Goal: Information Seeking & Learning: Check status

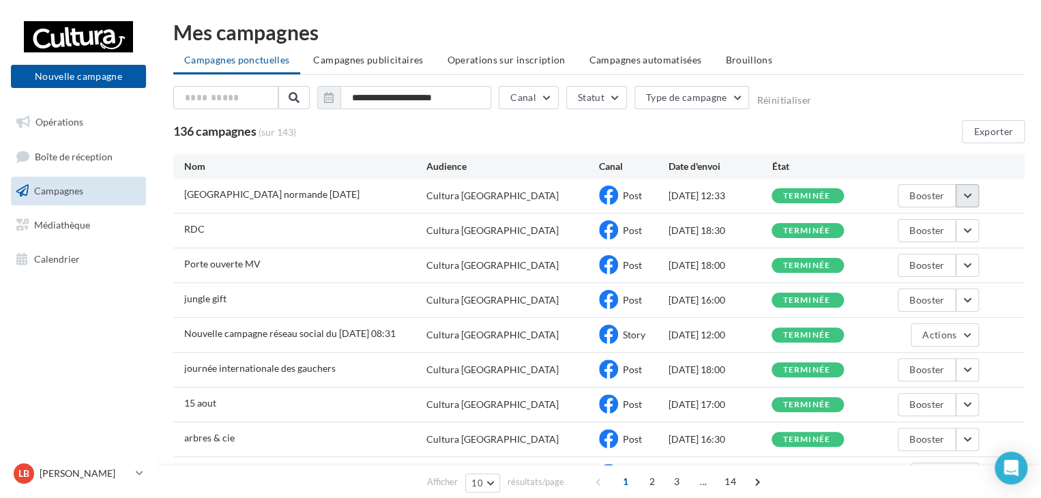
click at [966, 199] on button "button" at bounding box center [967, 195] width 23 height 23
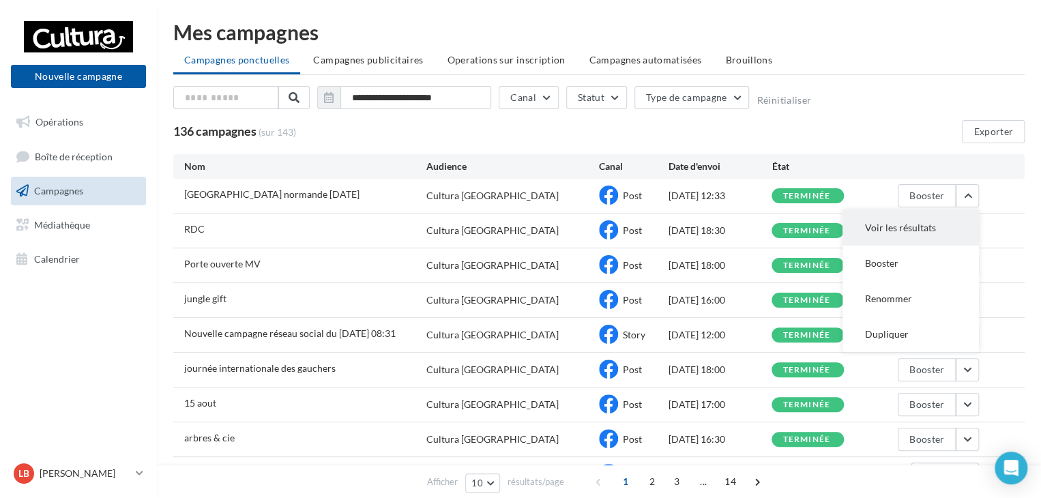
click at [944, 219] on button "Voir les résultats" at bounding box center [911, 227] width 136 height 35
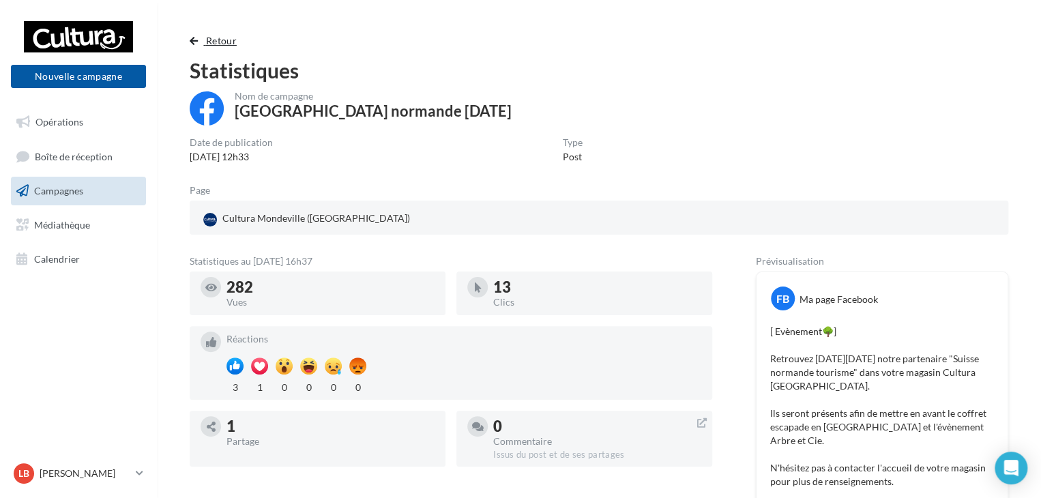
click at [195, 37] on span "button" at bounding box center [194, 41] width 8 height 10
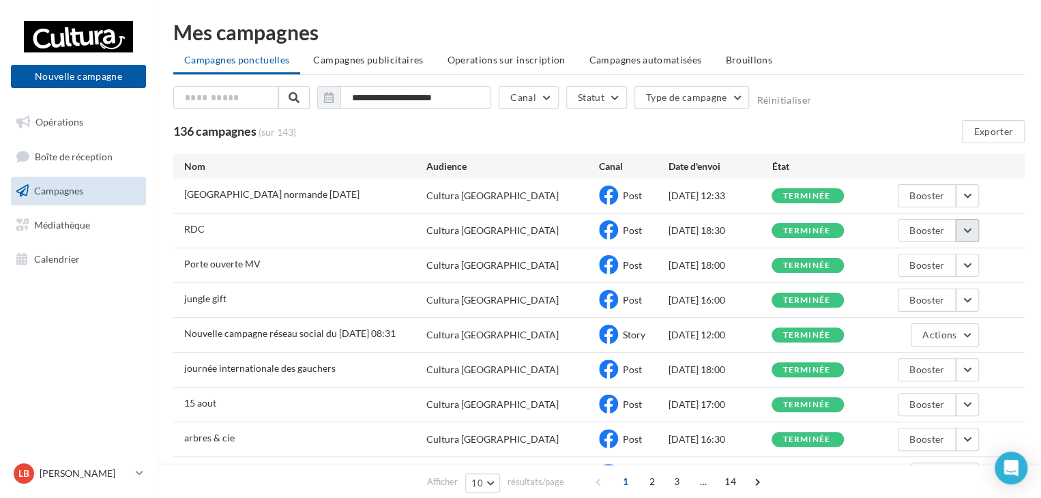
click at [966, 230] on button "button" at bounding box center [967, 230] width 23 height 23
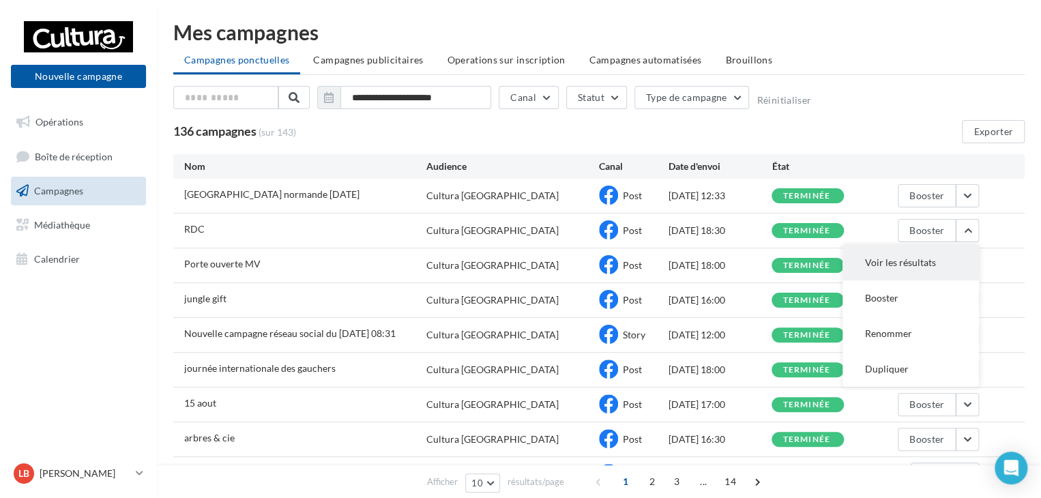
click at [931, 254] on button "Voir les résultats" at bounding box center [911, 262] width 136 height 35
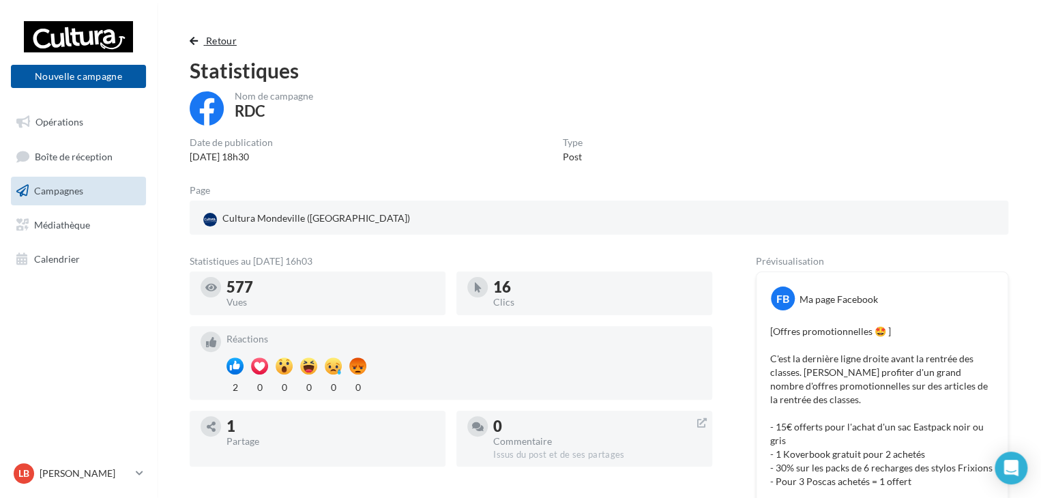
click at [194, 47] on button "Retour" at bounding box center [216, 41] width 53 height 16
